Goal: Transaction & Acquisition: Purchase product/service

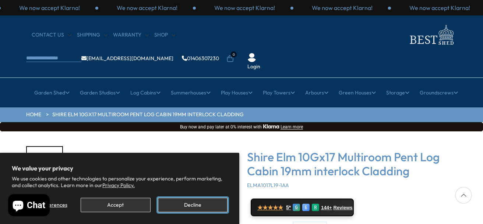
click at [194, 208] on button "Decline" at bounding box center [193, 205] width 70 height 14
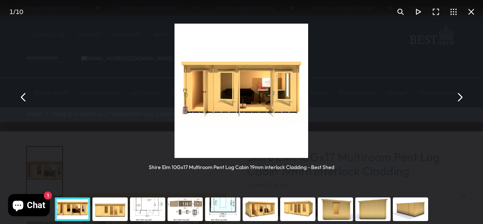
click at [202, 203] on div "You can close this modal content with the ESC key" at bounding box center [186, 208] width 38 height 29
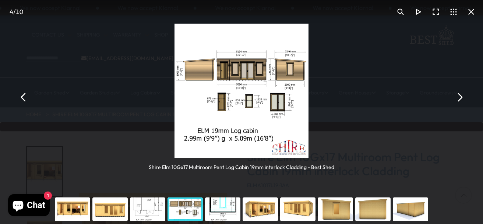
click at [115, 215] on div "You can close this modal content with the ESC key" at bounding box center [110, 208] width 38 height 29
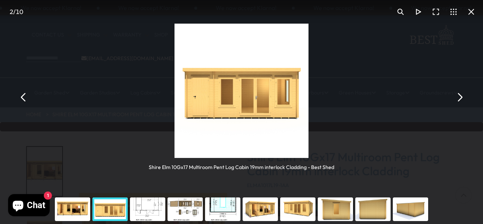
click at [80, 212] on div "You can close this modal content with the ESC key" at bounding box center [73, 208] width 38 height 29
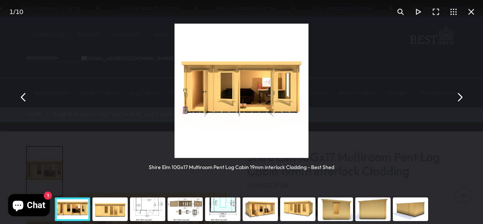
click at [198, 110] on img "You can close this modal content with the ESC key" at bounding box center [242, 91] width 134 height 134
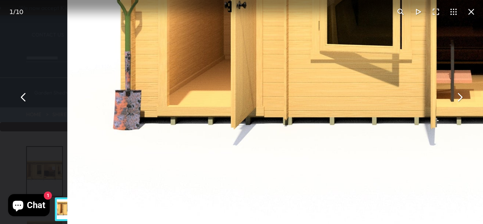
click at [225, 36] on img "You can close this modal content with the ESC key" at bounding box center [444, 0] width 755 height 755
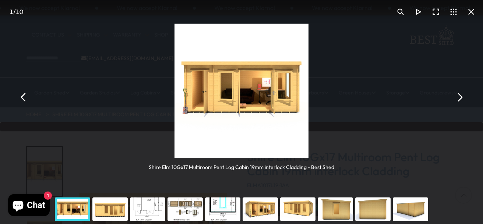
click at [202, 95] on img "You can close this modal content with the ESC key" at bounding box center [242, 91] width 134 height 134
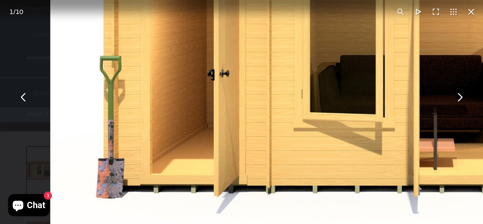
click at [218, 88] on img "You can close this modal content with the ESC key" at bounding box center [427, 68] width 755 height 755
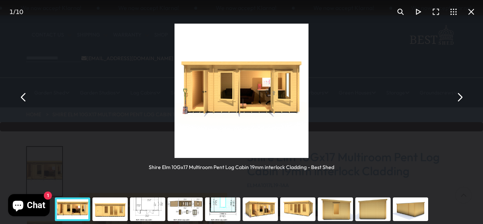
click at [203, 92] on img "You can close this modal content with the ESC key" at bounding box center [242, 91] width 134 height 134
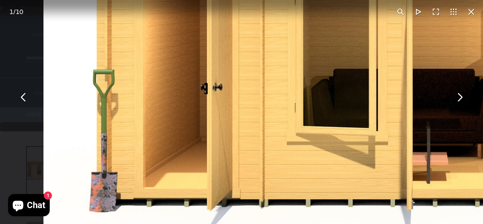
click at [225, 91] on img "You can close this modal content with the ESC key" at bounding box center [420, 81] width 755 height 755
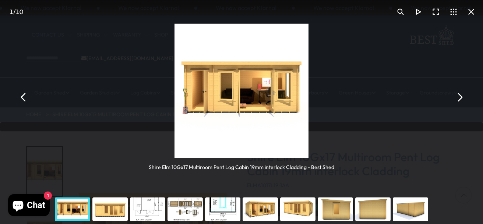
click at [301, 99] on img "You can close this modal content with the ESC key" at bounding box center [242, 91] width 134 height 134
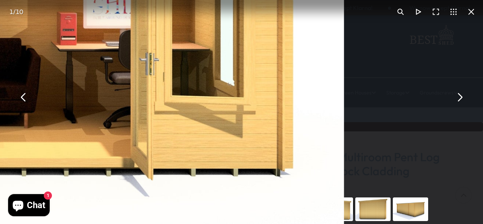
drag, startPoint x: 153, startPoint y: 22, endPoint x: 209, endPoint y: 52, distance: 63.3
click at [209, 52] on div "1 / 10 Shire Elm 10Gx17 Multiroom Pent Log Cabin 19mm interlock Cladding - Best…" at bounding box center [241, 112] width 483 height 224
click at [473, 14] on button "You can close this modal content with the ESC key" at bounding box center [472, 12] width 18 height 18
